Goal: Task Accomplishment & Management: Manage account settings

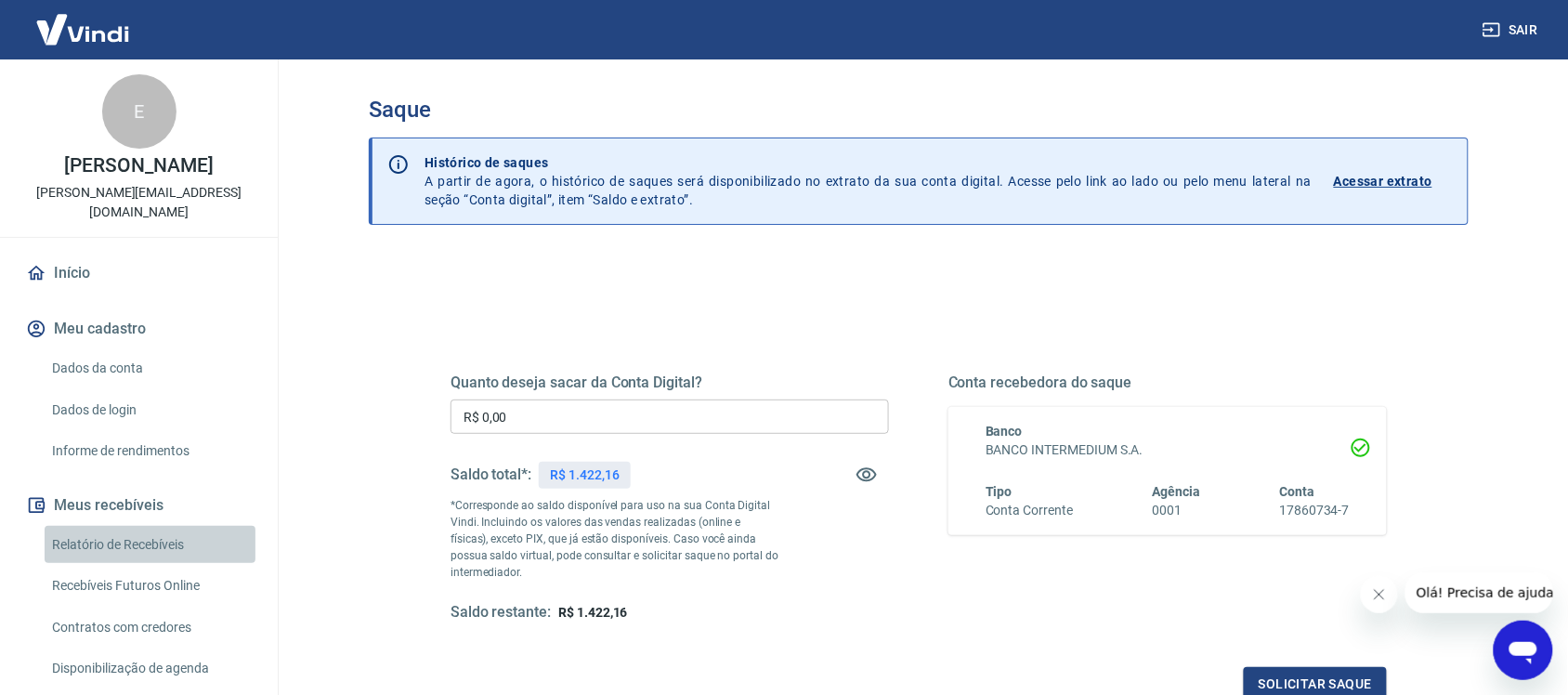
click at [168, 530] on link "Relatório de Recebíveis" at bounding box center [150, 545] width 211 height 38
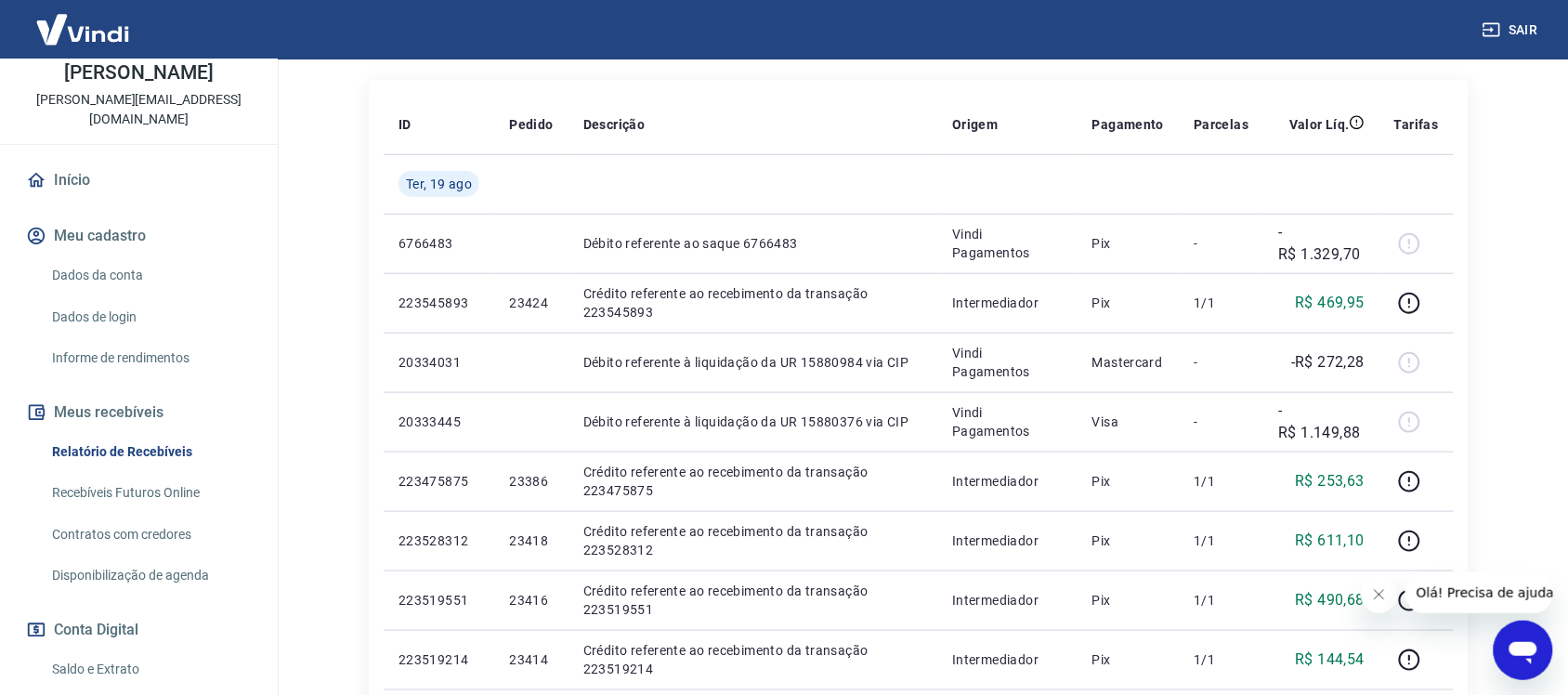
scroll to position [219, 0]
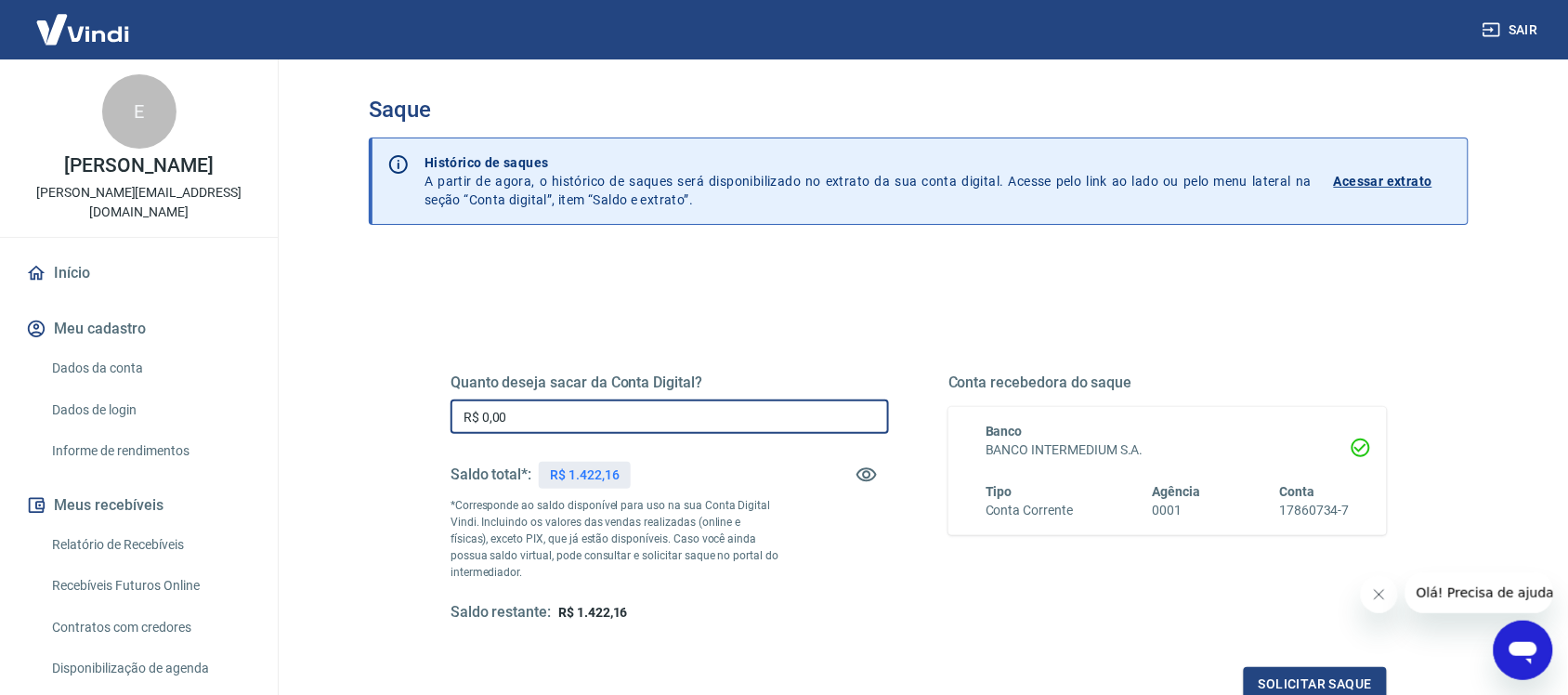
click at [539, 411] on input "R$ 0,00" at bounding box center [670, 416] width 439 height 35
type input "R$ 1.422,16"
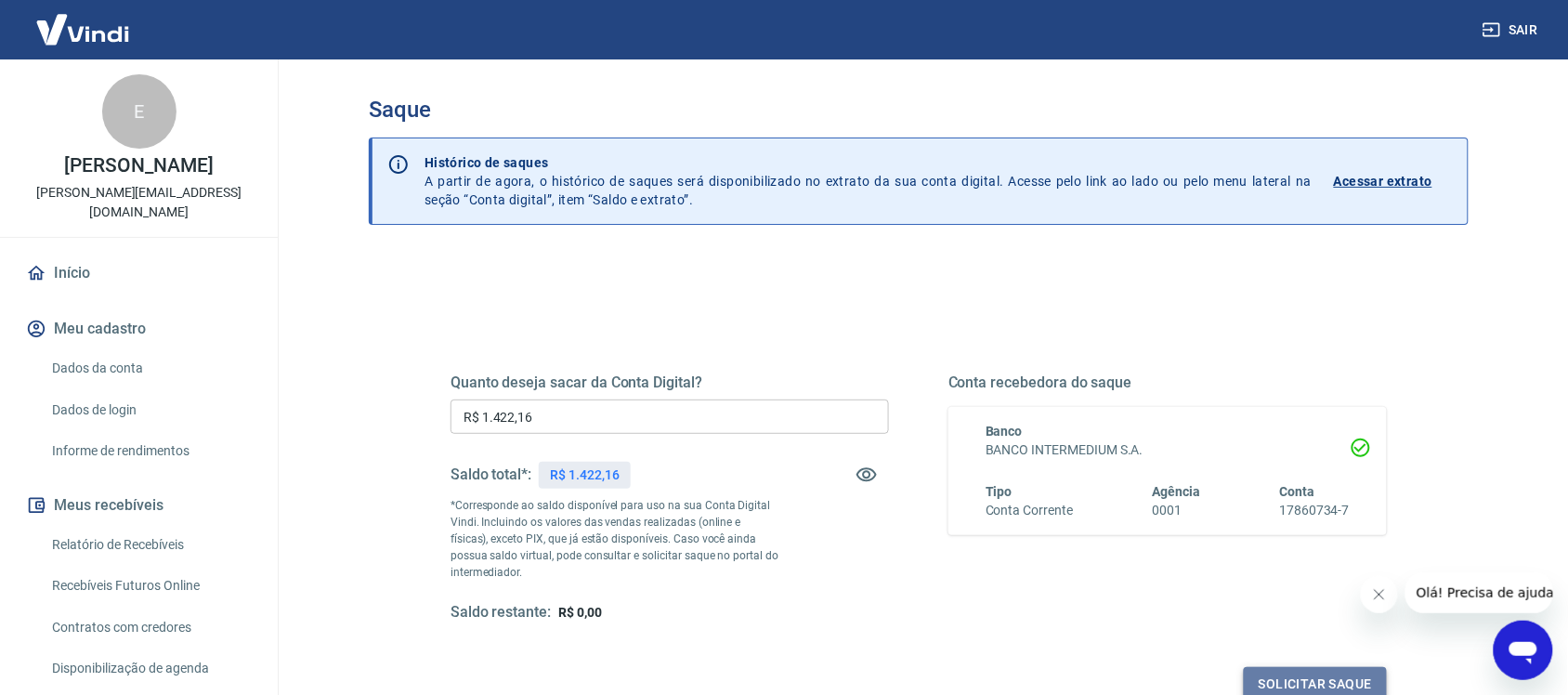
click at [1349, 671] on button "Solicitar saque" at bounding box center [1316, 685] width 143 height 35
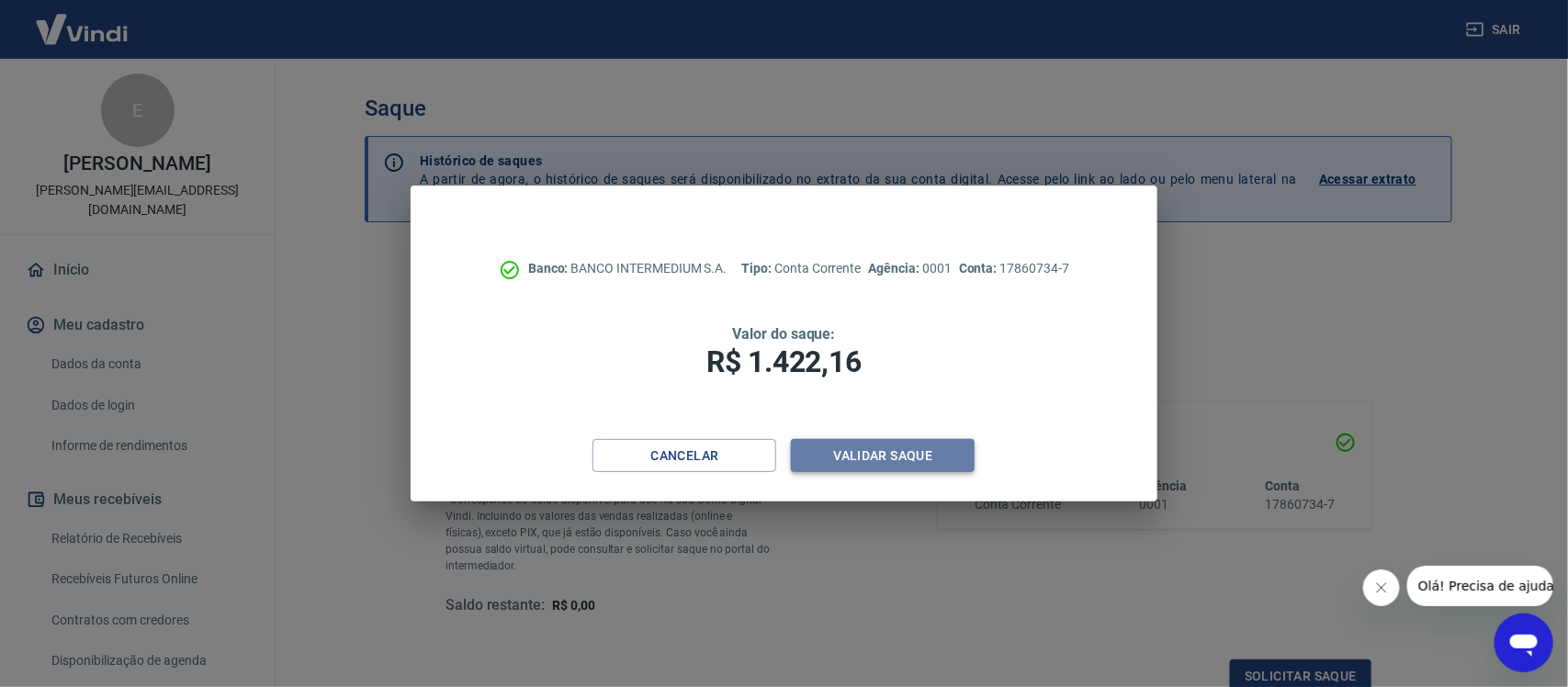
click at [878, 455] on button "Validar saque" at bounding box center [882, 456] width 183 height 34
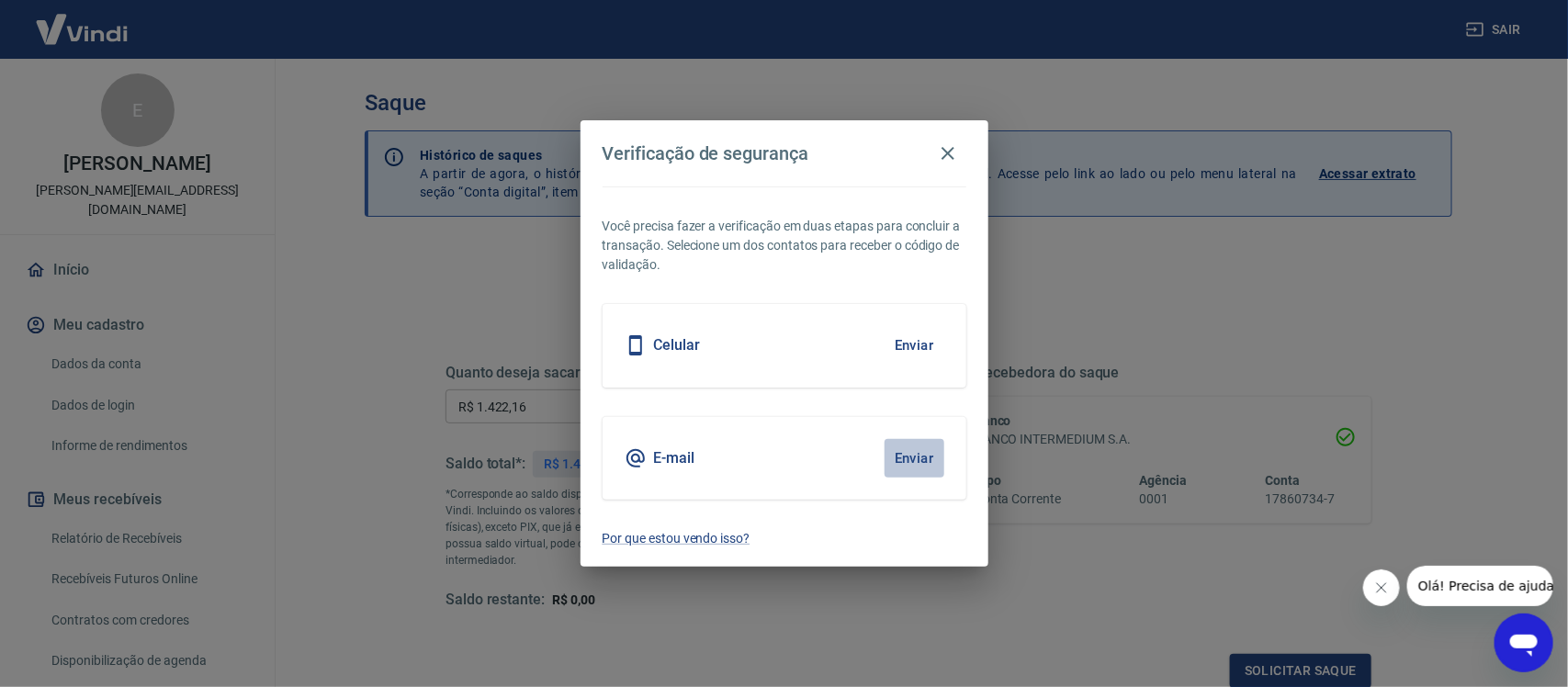
click at [910, 466] on button "Enviar" at bounding box center [915, 458] width 60 height 38
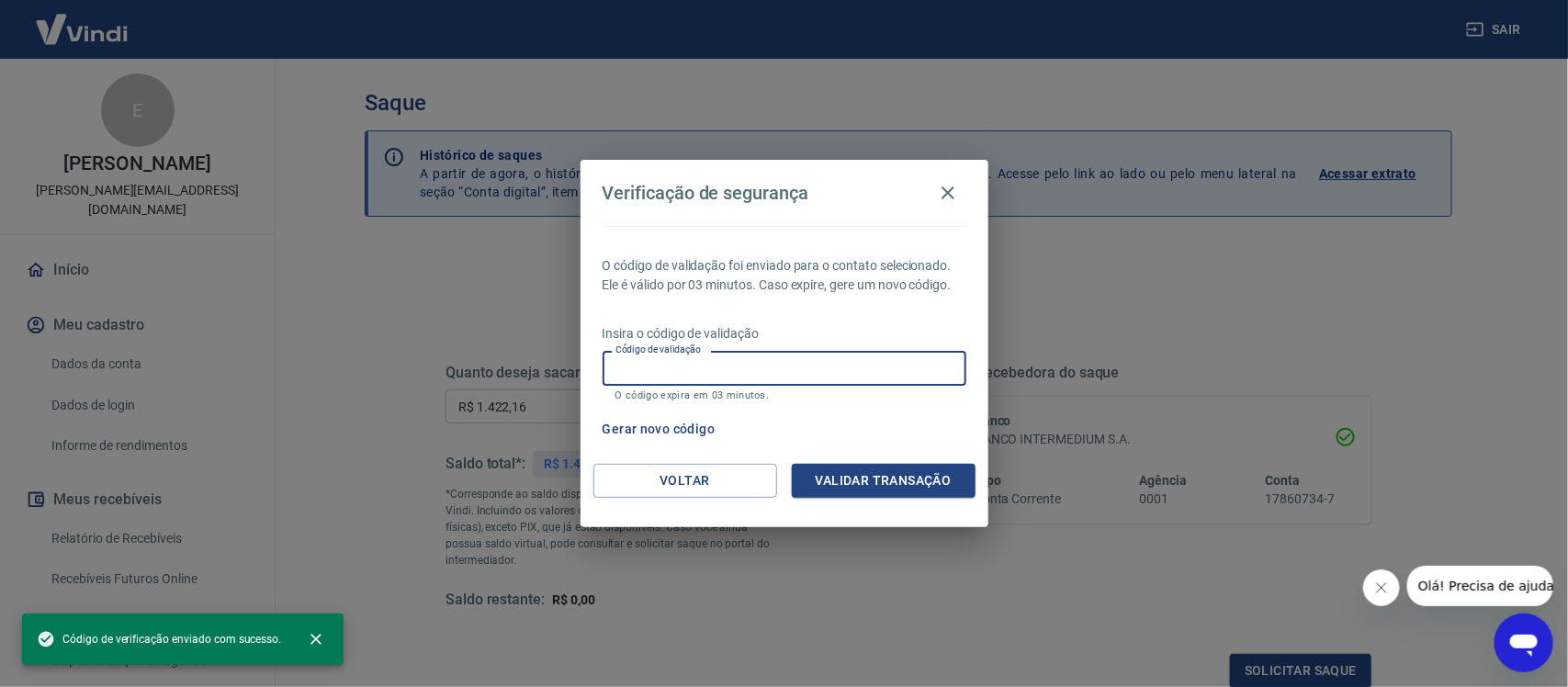
click at [802, 364] on input "Código de validação" at bounding box center [784, 368] width 364 height 34
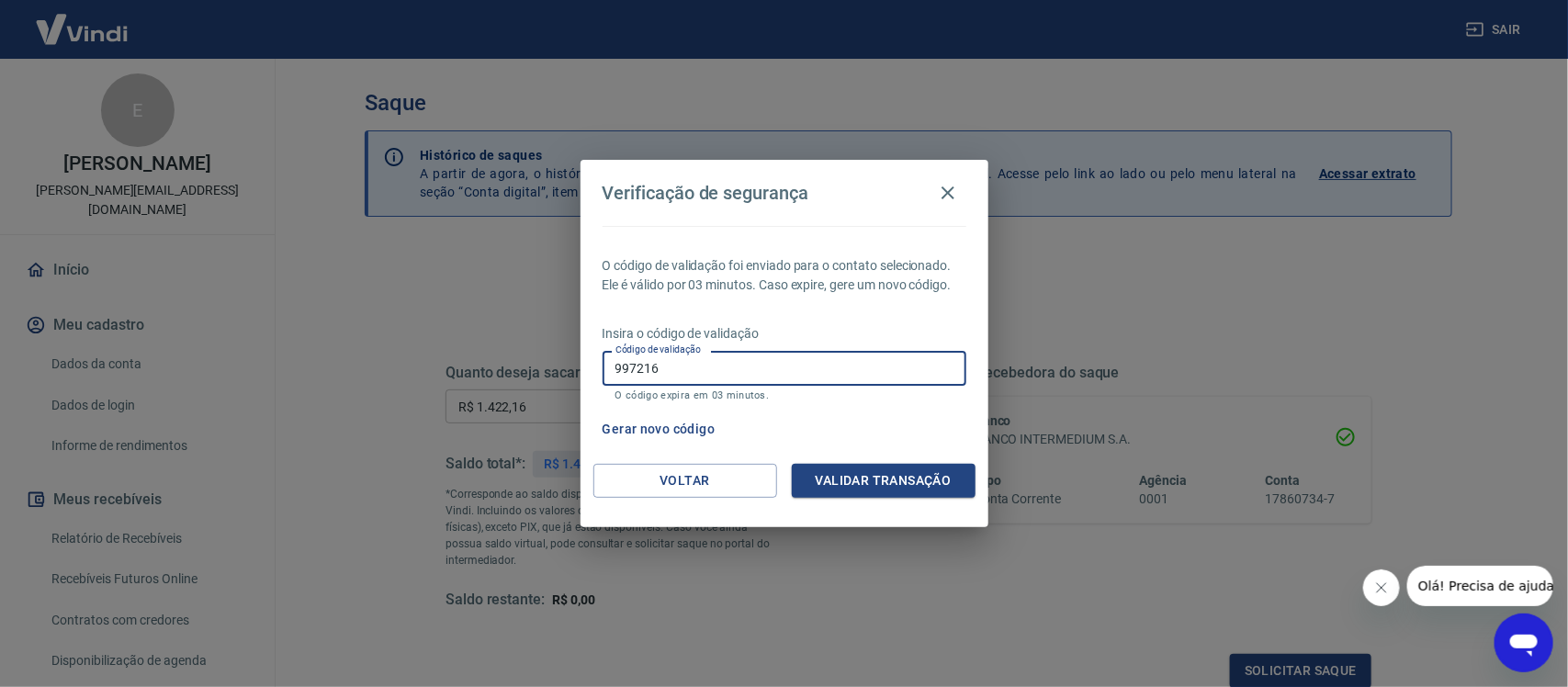
type input "997216"
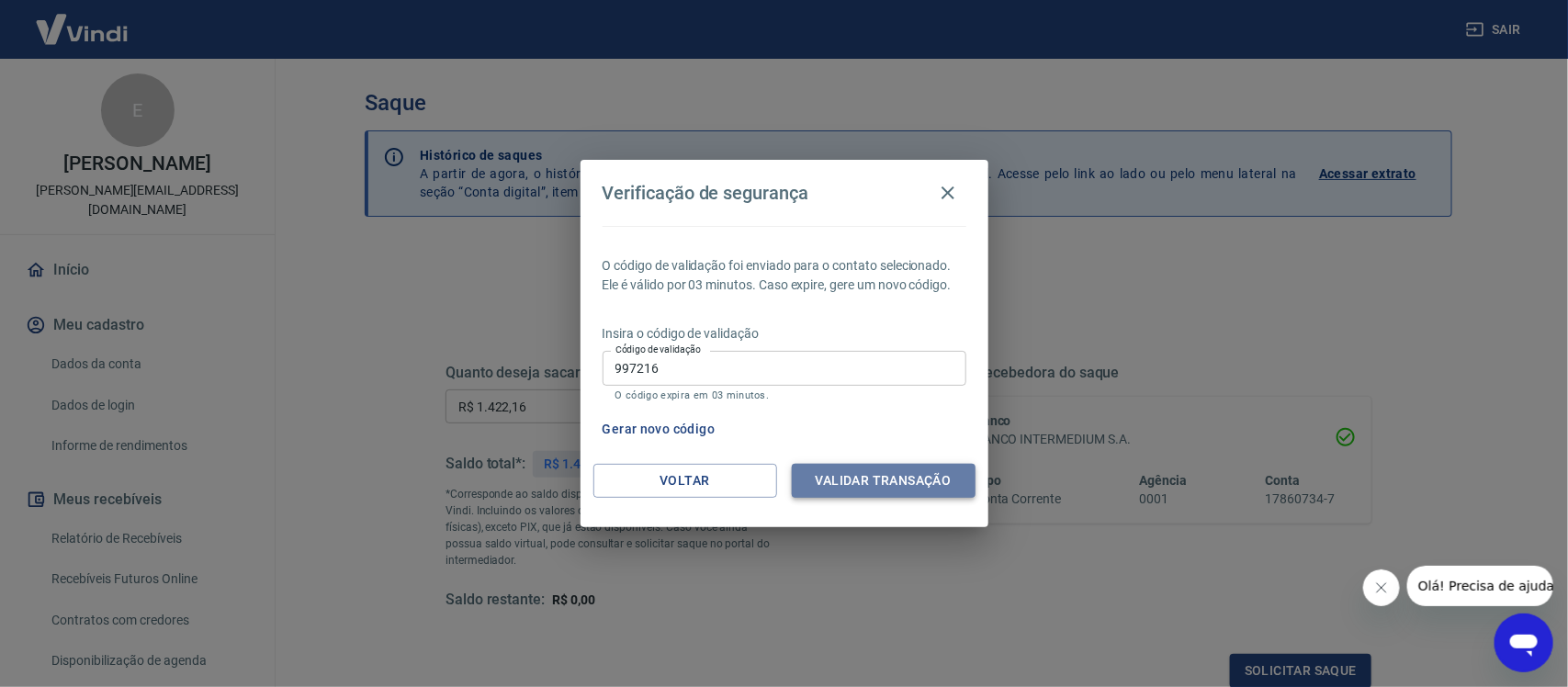
click at [897, 470] on button "Validar transação" at bounding box center [883, 481] width 183 height 34
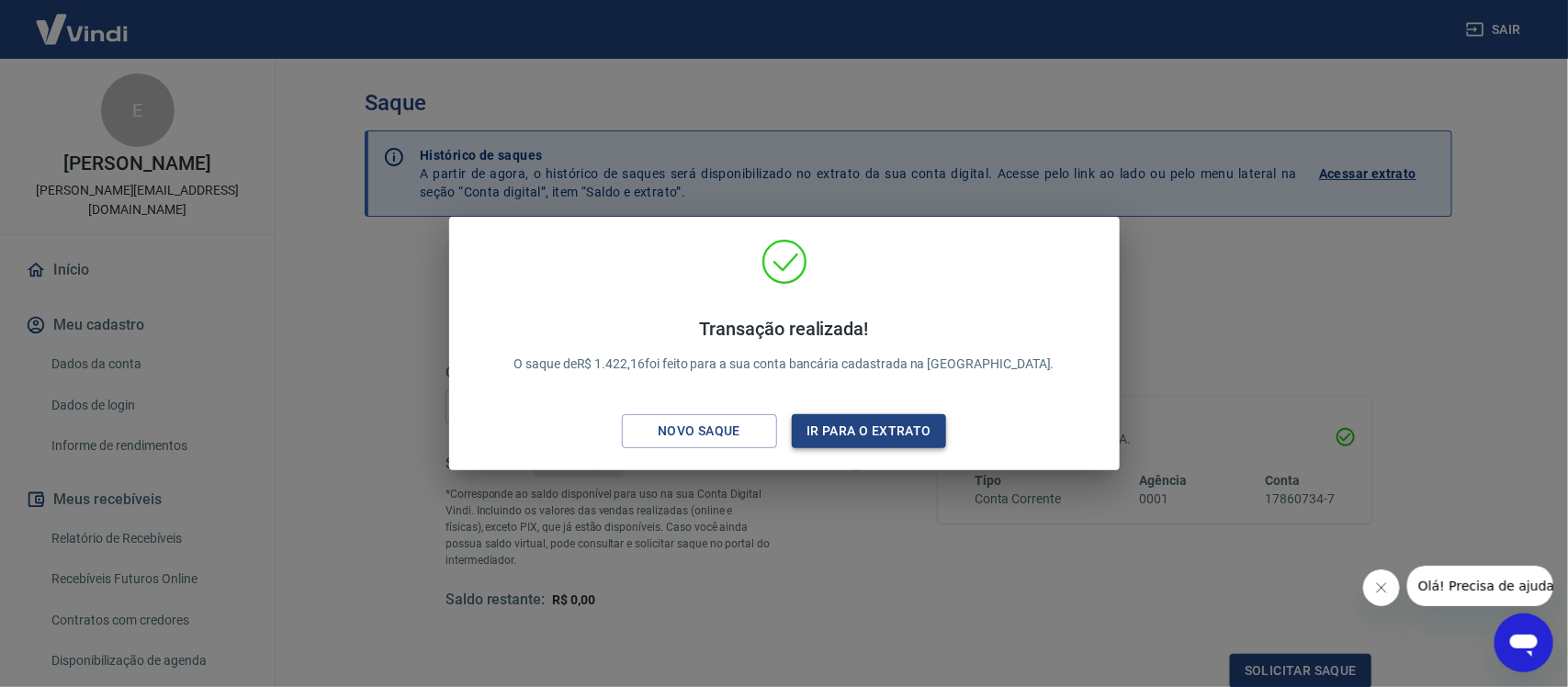
click at [893, 418] on button "Ir para o extrato" at bounding box center [869, 431] width 155 height 34
